Goal: Information Seeking & Learning: Learn about a topic

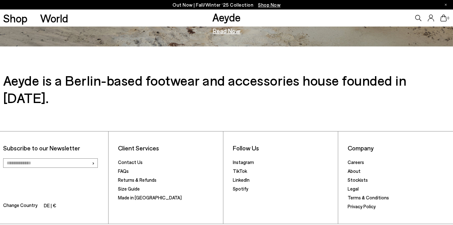
scroll to position [1005, 0]
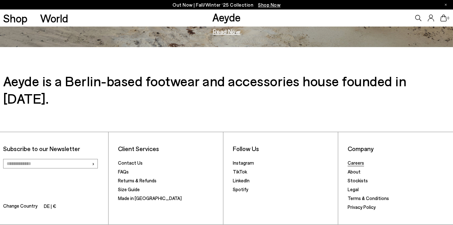
click at [356, 160] on link "Careers" at bounding box center [356, 163] width 16 height 6
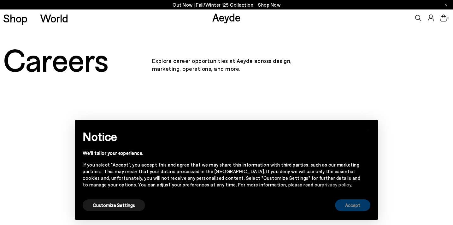
click at [345, 206] on button "Accept" at bounding box center [352, 205] width 35 height 12
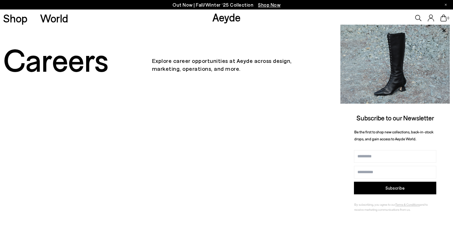
click at [127, 73] on div "Careers" at bounding box center [77, 59] width 149 height 35
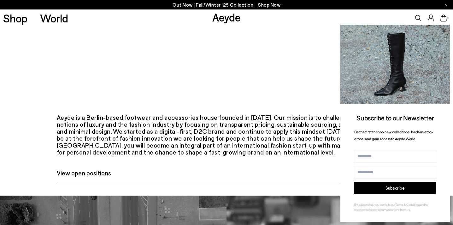
scroll to position [256, 0]
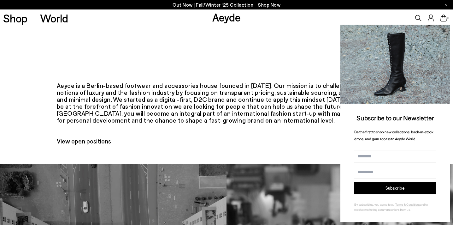
click at [103, 146] on span "View open positions" at bounding box center [84, 140] width 54 height 9
